Goal: Information Seeking & Learning: Learn about a topic

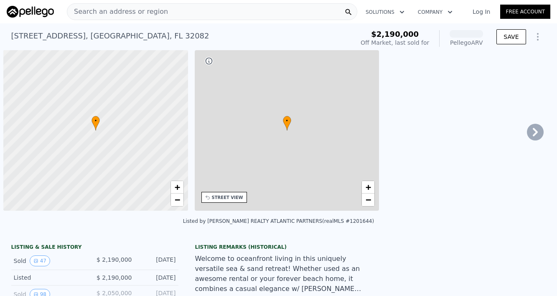
scroll to position [0, 3]
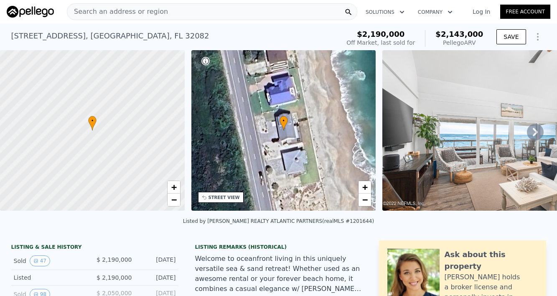
click at [137, 12] on span "Search an address or region" at bounding box center [117, 12] width 101 height 10
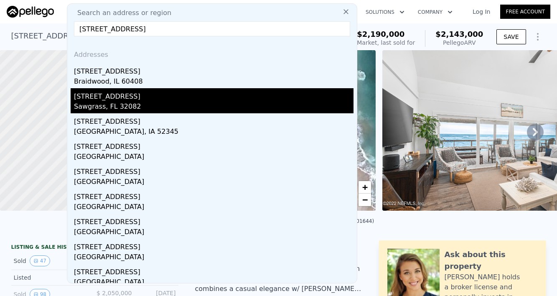
type input "[STREET_ADDRESS]"
click at [115, 106] on div "Sawgrass, FL 32082" at bounding box center [214, 108] width 280 height 12
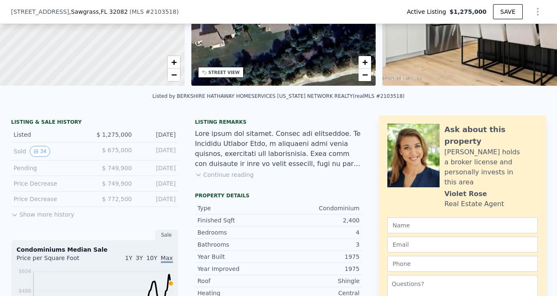
scroll to position [125, 0]
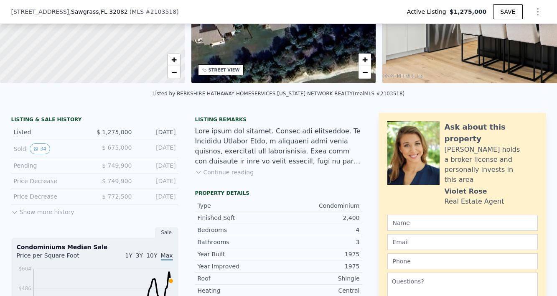
click at [36, 211] on button "Show more history" at bounding box center [42, 210] width 63 height 12
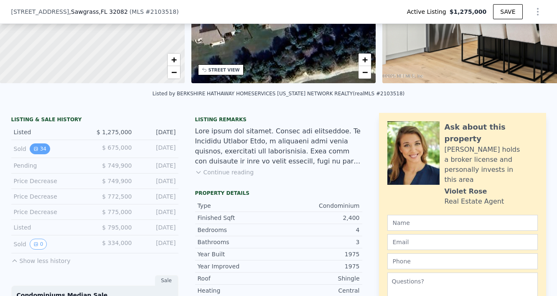
click at [37, 149] on icon "View historical data" at bounding box center [35, 148] width 5 height 5
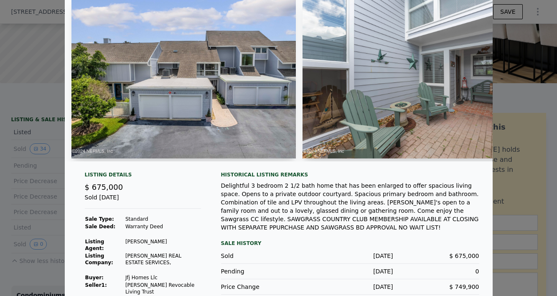
scroll to position [33, 0]
click at [389, 122] on img at bounding box center [423, 77] width 241 height 161
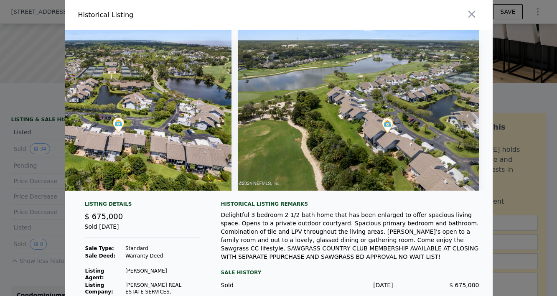
scroll to position [0, 0]
click at [471, 13] on icon "button" at bounding box center [472, 14] width 12 height 12
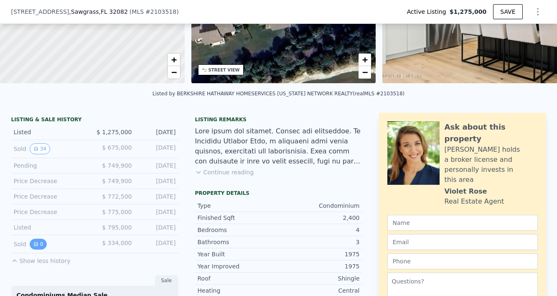
click at [39, 245] on button "0" at bounding box center [39, 244] width 18 height 11
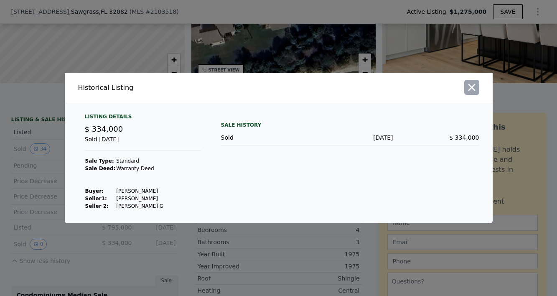
click at [472, 87] on icon "button" at bounding box center [471, 87] width 7 height 7
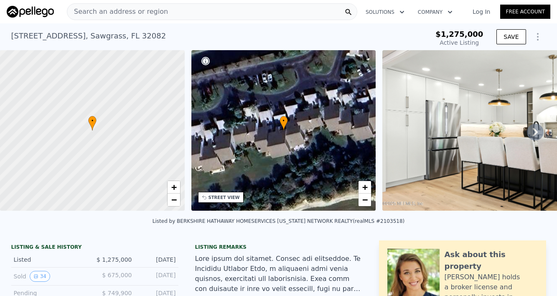
click at [118, 13] on span "Search an address or region" at bounding box center [117, 12] width 101 height 10
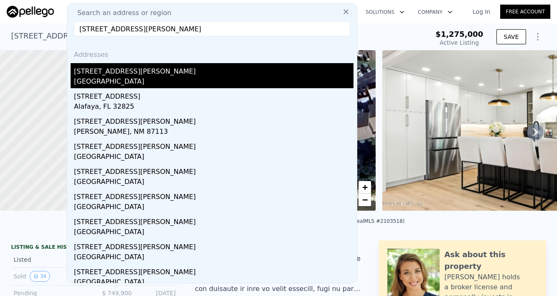
type input "[STREET_ADDRESS][PERSON_NAME]"
click at [114, 79] on div "[GEOGRAPHIC_DATA]" at bounding box center [214, 83] width 280 height 12
